Goal: Information Seeking & Learning: Find specific fact

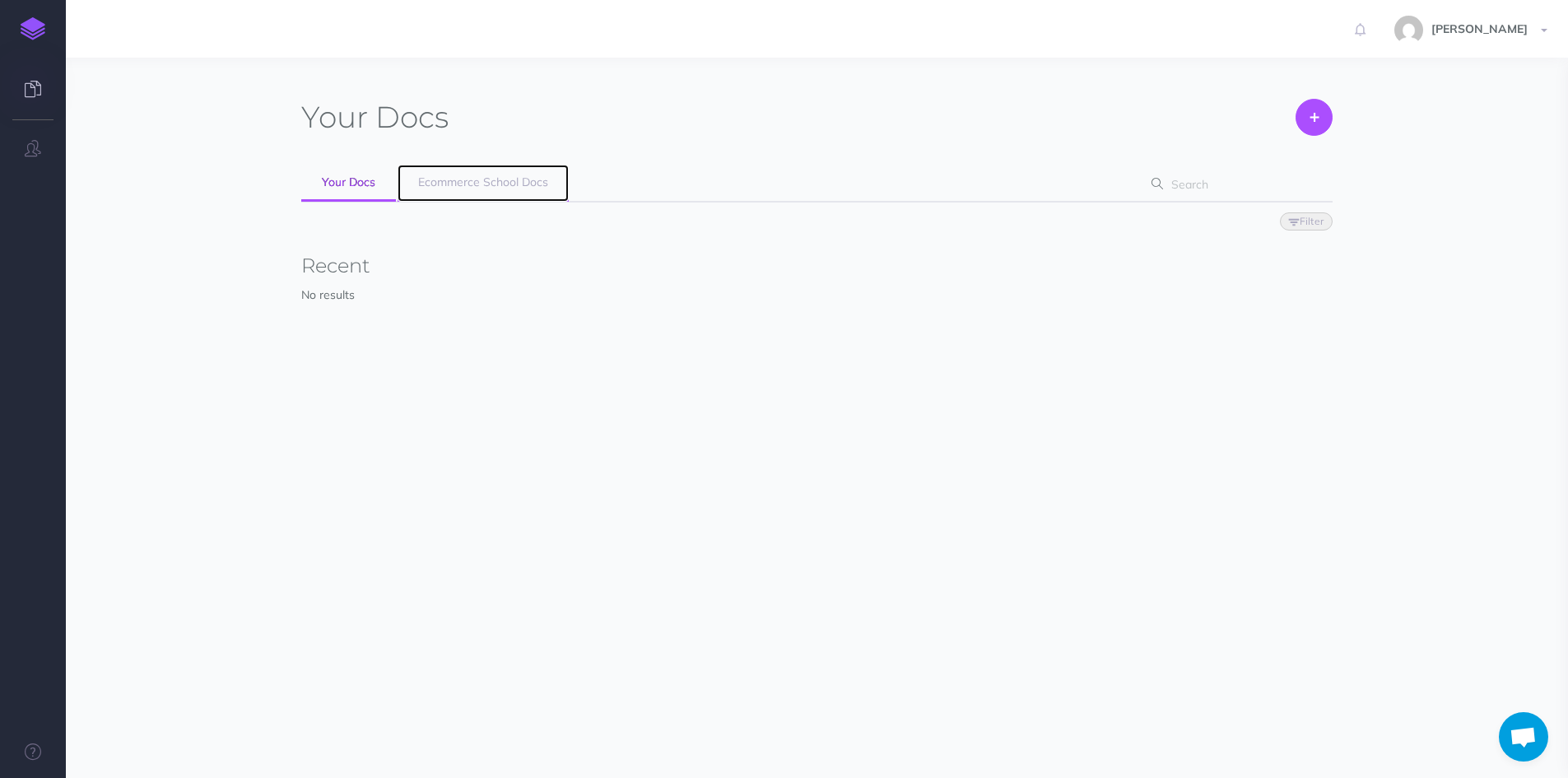
click at [438, 171] on link "Ecommerce School Docs" at bounding box center [482, 184] width 171 height 37
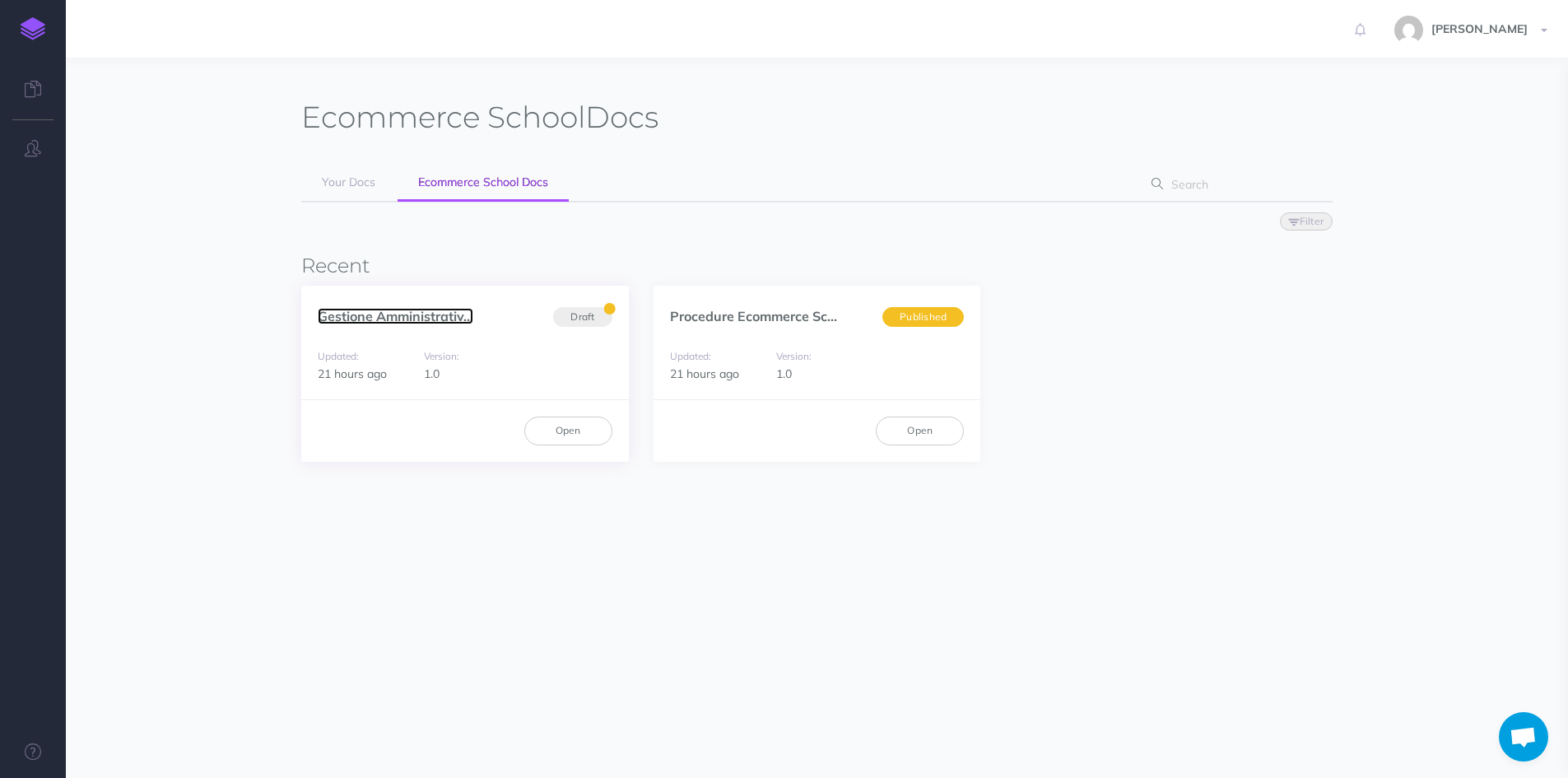
click at [330, 322] on link "Gestione Amministrativ..." at bounding box center [394, 315] width 155 height 17
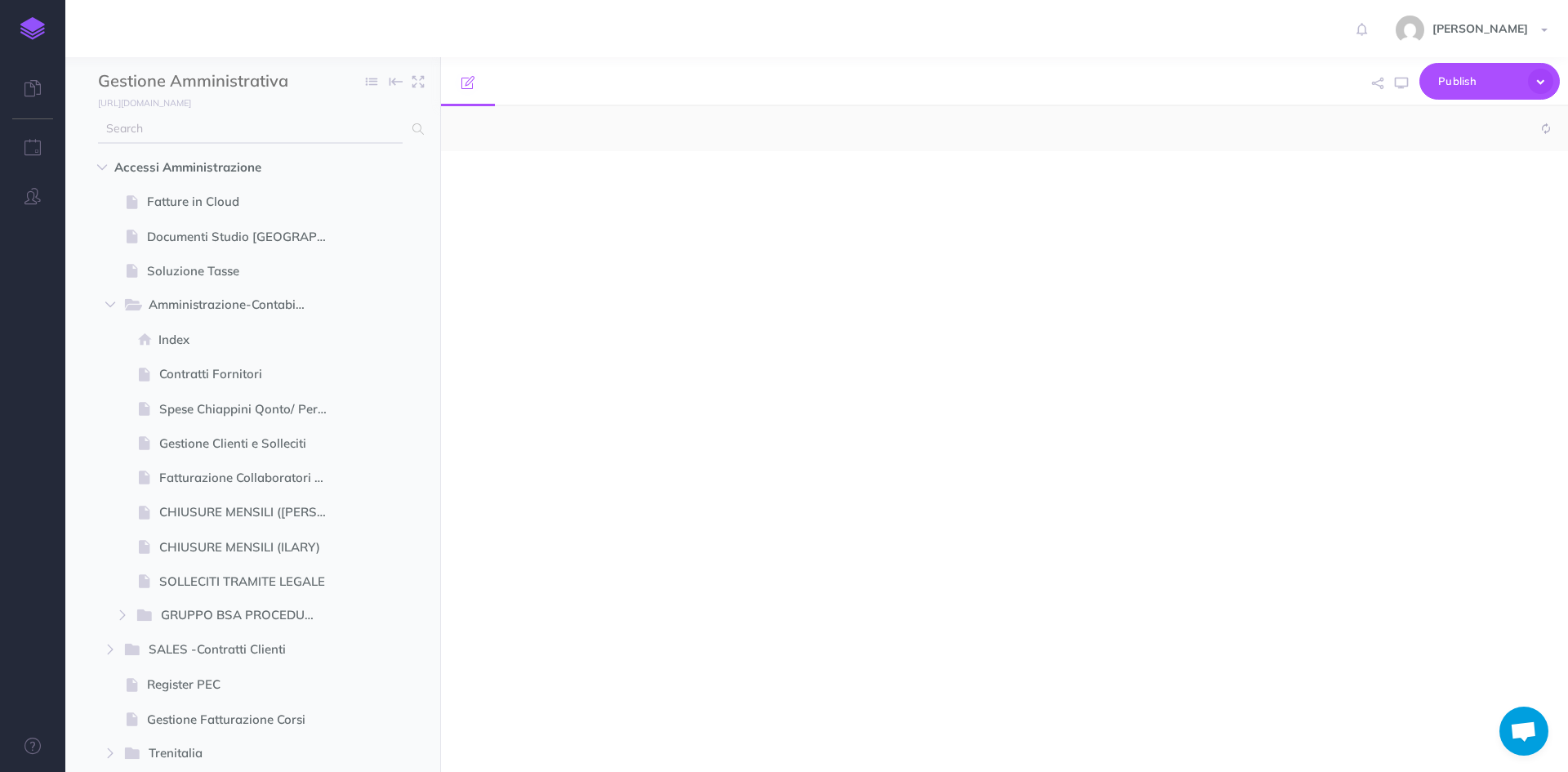
click at [215, 132] on input "text" at bounding box center [250, 129] width 304 height 29
type input "act"
select select "null"
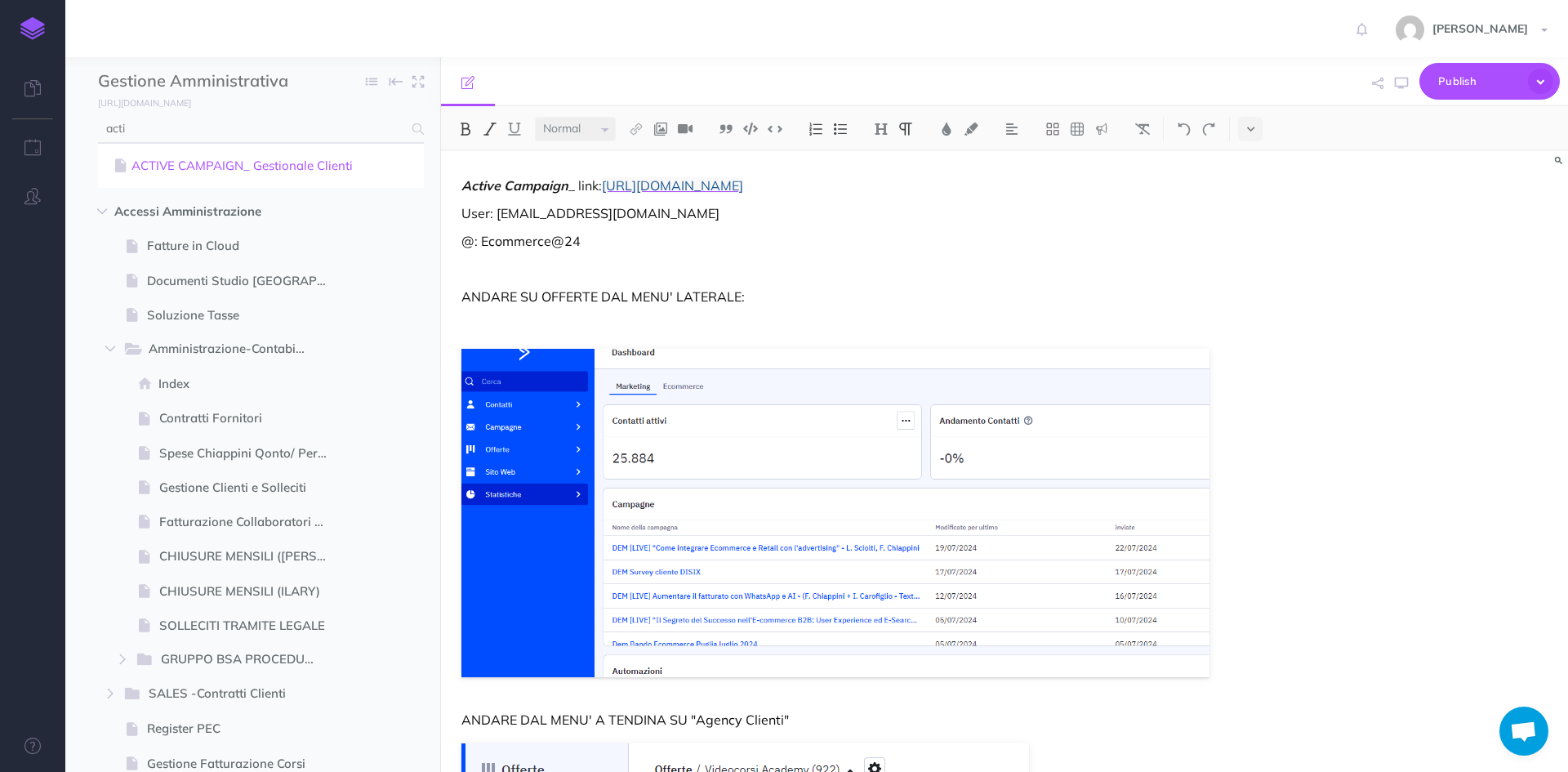
type input "acti"
click at [211, 159] on link "ACTIVE CAMPAIGN_ Gestionale Clienti" at bounding box center [261, 166] width 301 height 19
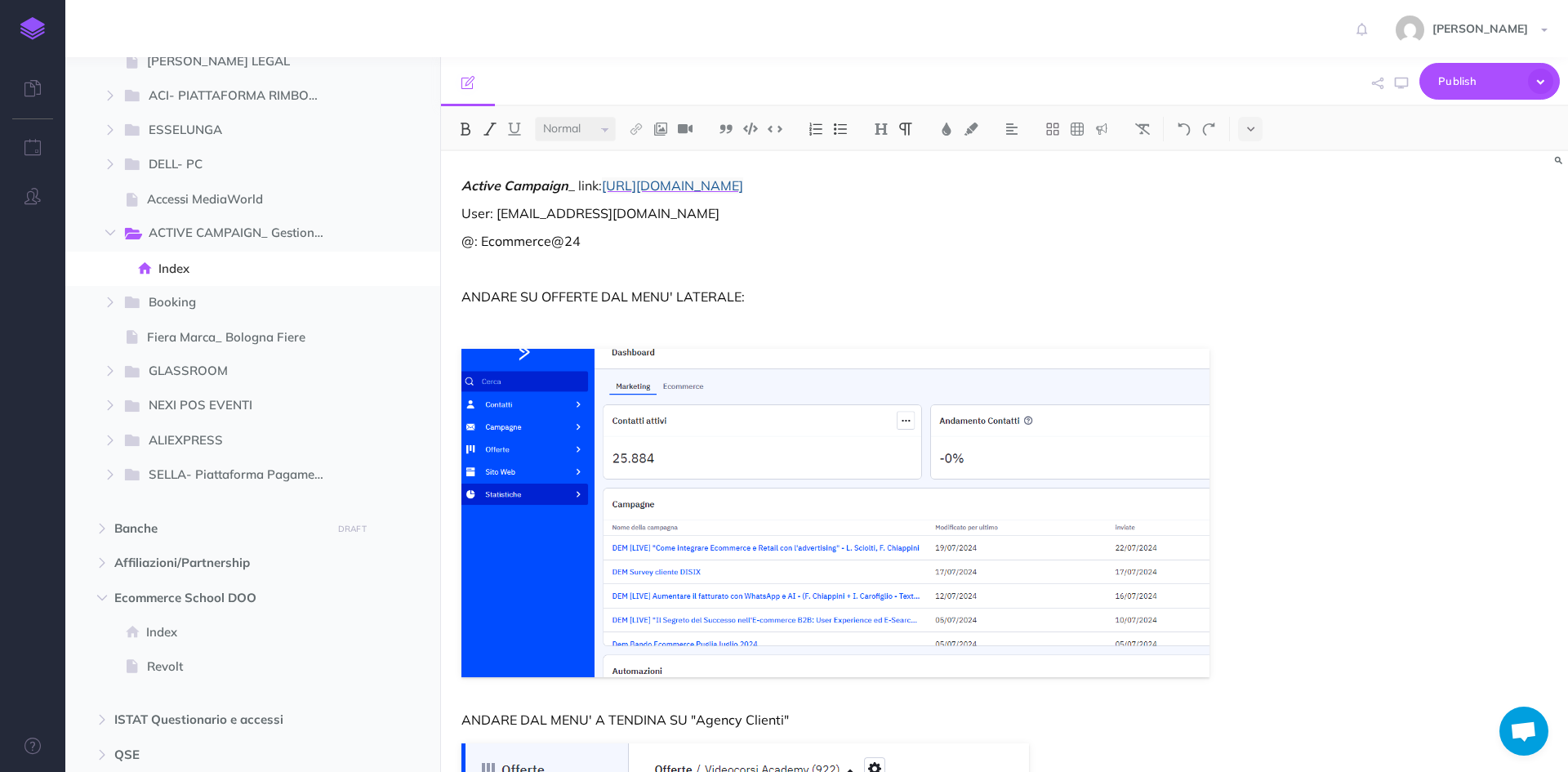
scroll to position [1521, 0]
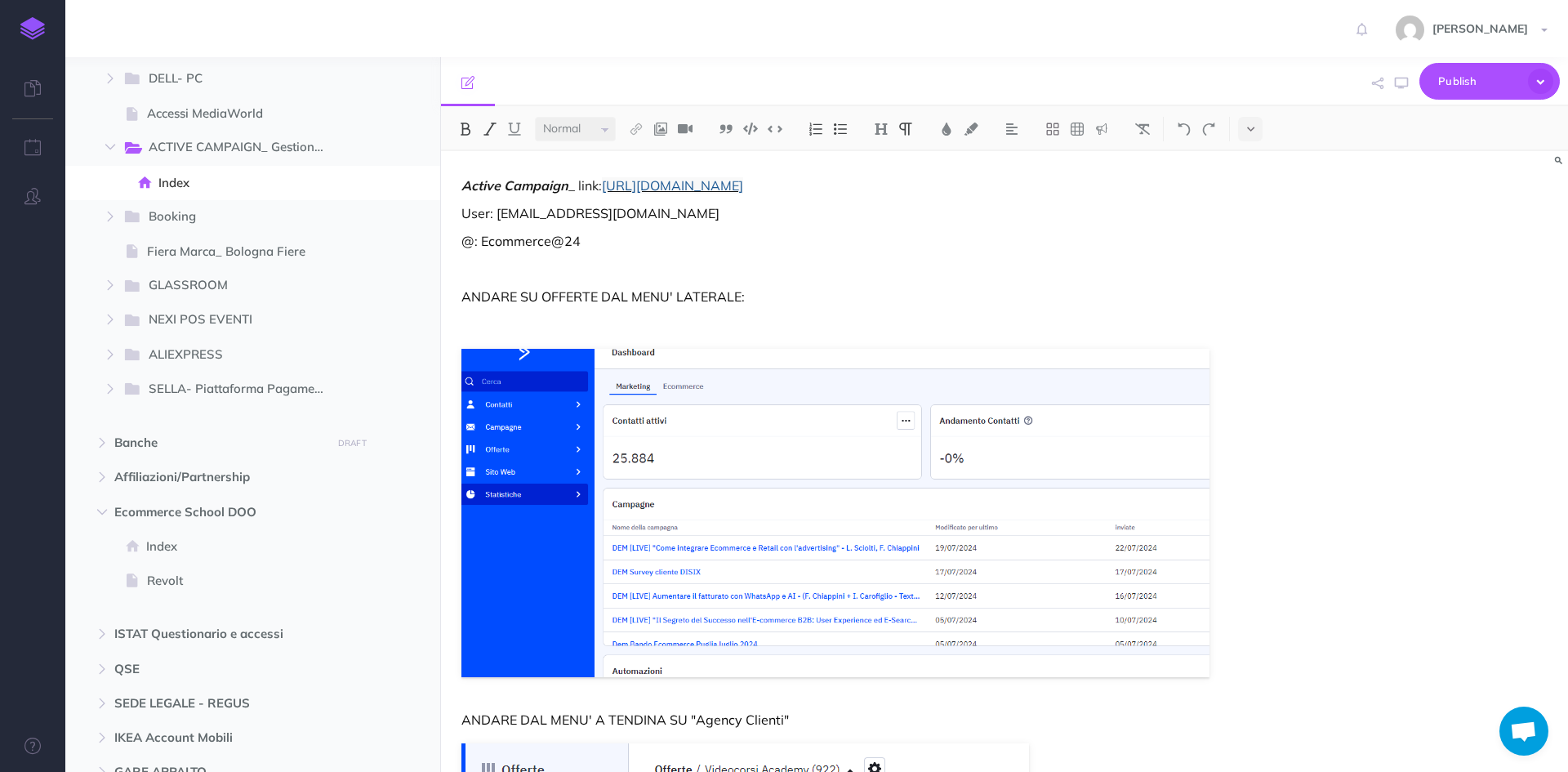
click at [724, 184] on span "https://ecommerceschool.activehosted.com/admin/index.php" at bounding box center [673, 185] width 141 height 16
drag, startPoint x: 976, startPoint y: 189, endPoint x: 615, endPoint y: 182, distance: 361.1
click at [612, 182] on p "Active Campaign _ link: https://ecommerceschool.activehosted.com/admin/index.php" at bounding box center [835, 185] width 748 height 19
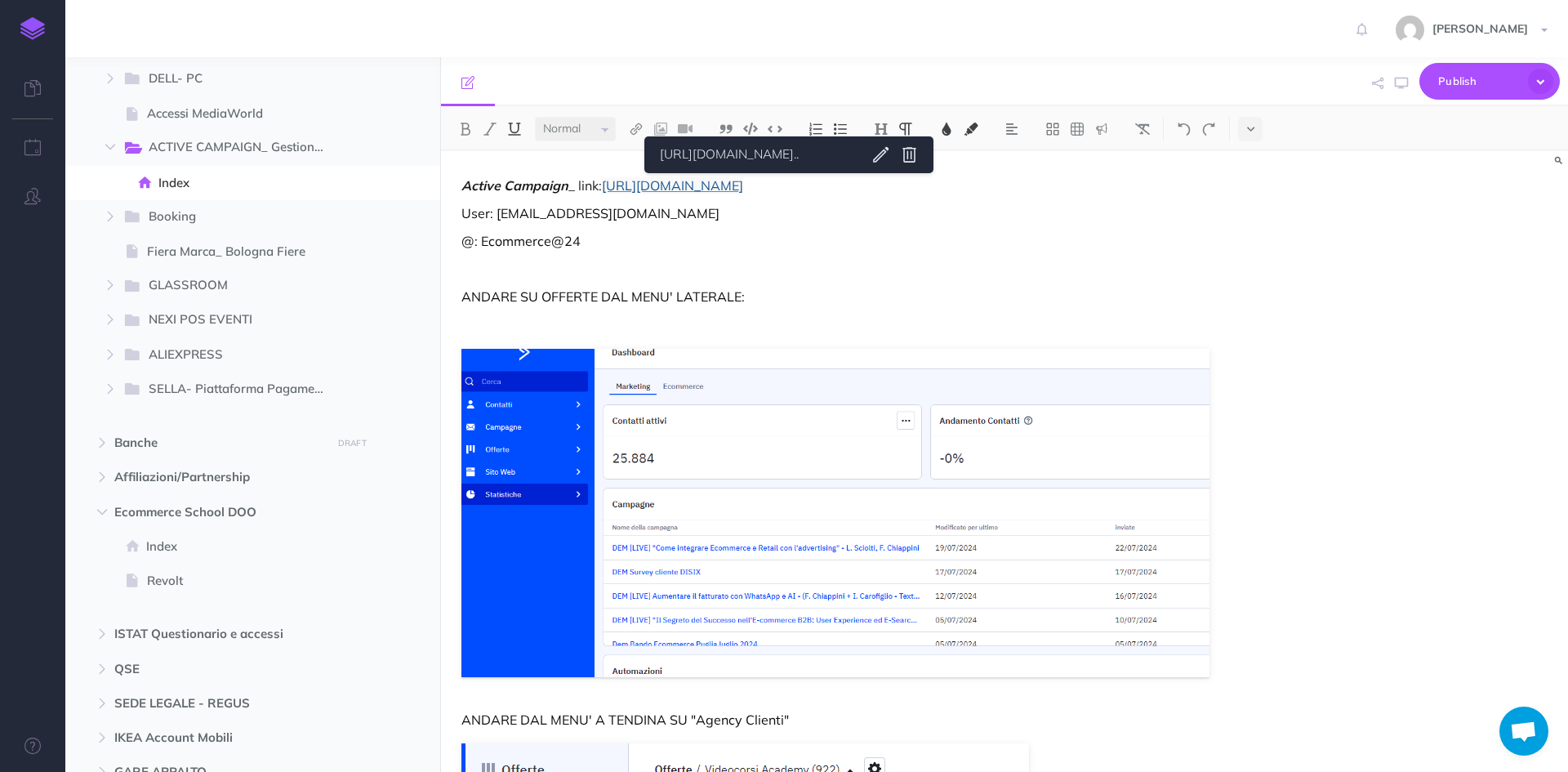
drag, startPoint x: 636, startPoint y: 176, endPoint x: 1237, endPoint y: 194, distance: 601.3
click at [1375, 207] on div "Active Campaign _ link: https://ecommerceschool.activehosted.com/admin/index.ph…" at bounding box center [1004, 461] width 1127 height 621
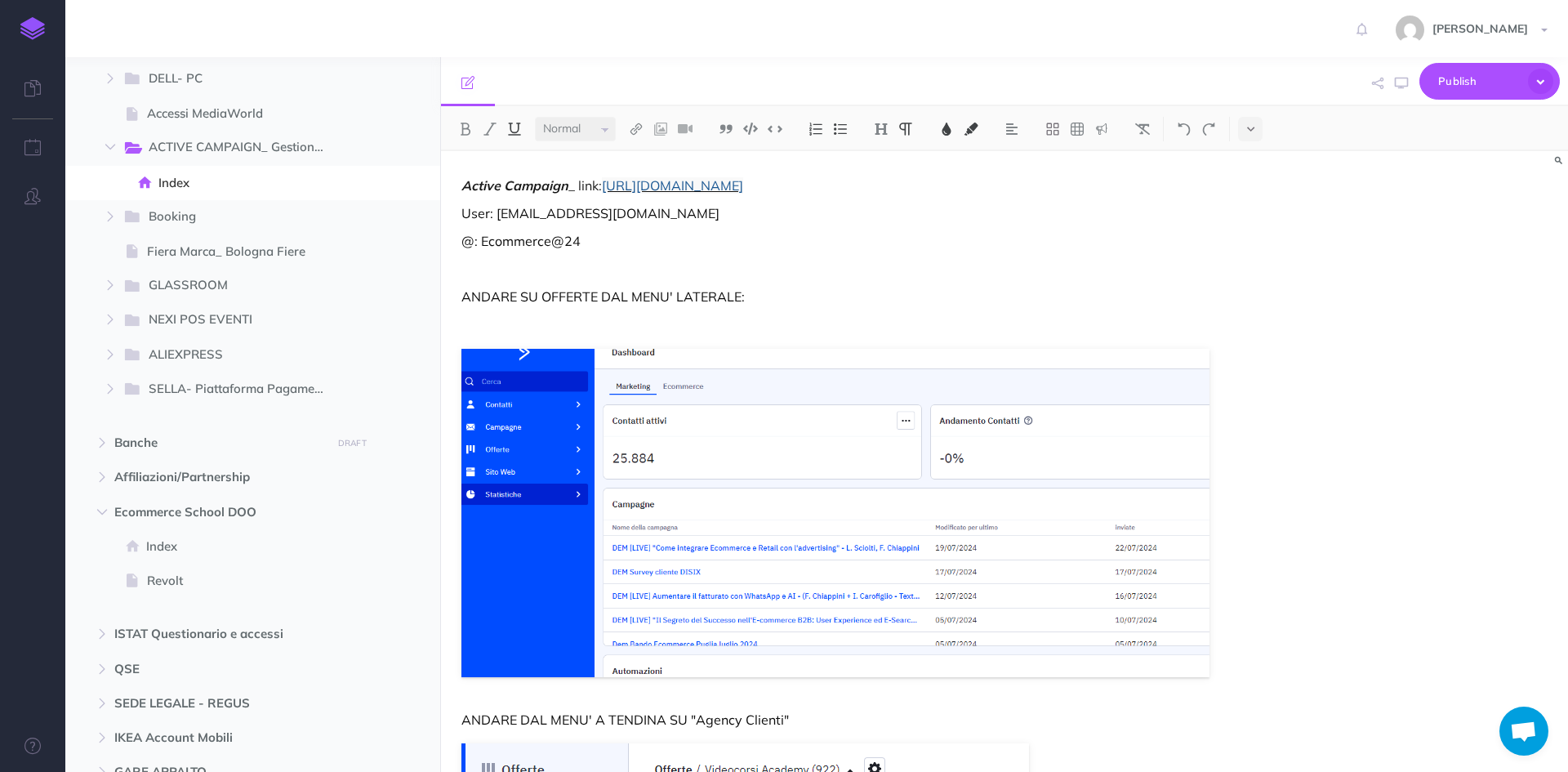
drag, startPoint x: 931, startPoint y: 189, endPoint x: 608, endPoint y: 186, distance: 323.0
click at [608, 186] on p "Active Campaign _ link: https://ecommerceschool.activehosted.com/admin/index.php" at bounding box center [835, 185] width 748 height 19
